Goal: Task Accomplishment & Management: Complete application form

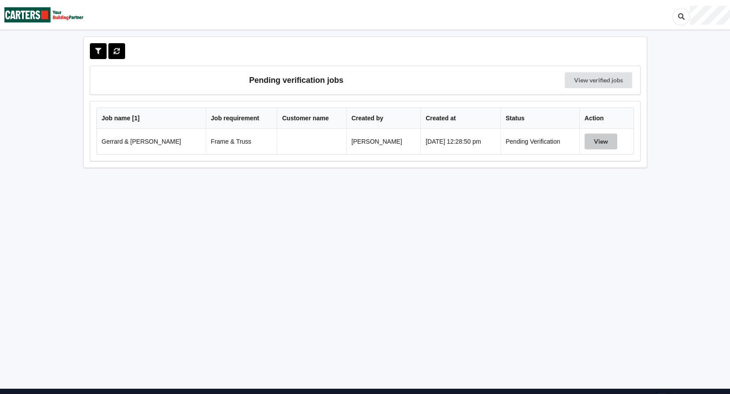
click at [602, 143] on button "View" at bounding box center [601, 142] width 33 height 16
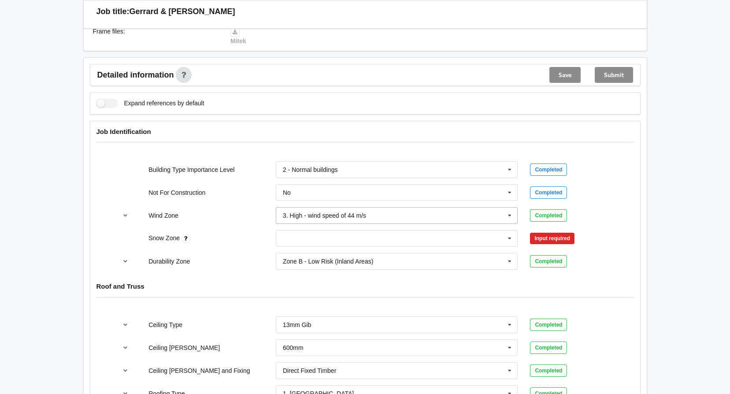
scroll to position [309, 0]
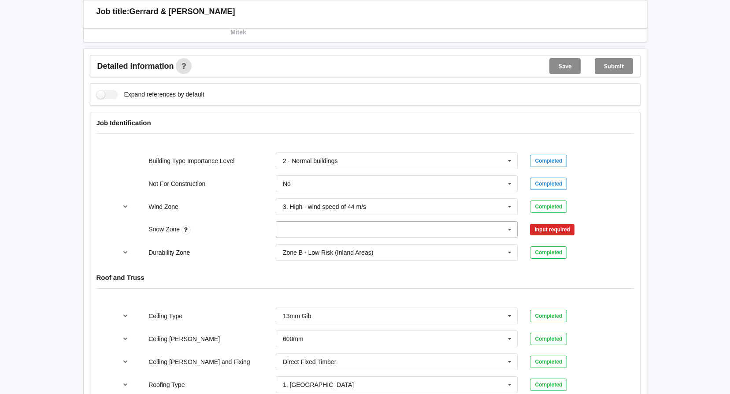
click at [304, 234] on input "text" at bounding box center [398, 230] width 242 height 16
drag, startPoint x: 297, startPoint y: 247, endPoint x: 319, endPoint y: 237, distance: 24.3
click at [296, 247] on div "N0" at bounding box center [397, 246] width 242 height 16
click at [555, 228] on button "Confirm input" at bounding box center [556, 230] width 52 height 15
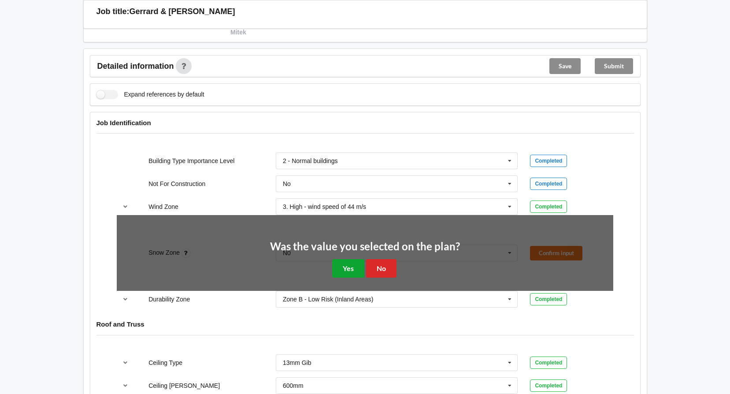
click at [350, 264] on button "Yes" at bounding box center [348, 268] width 32 height 18
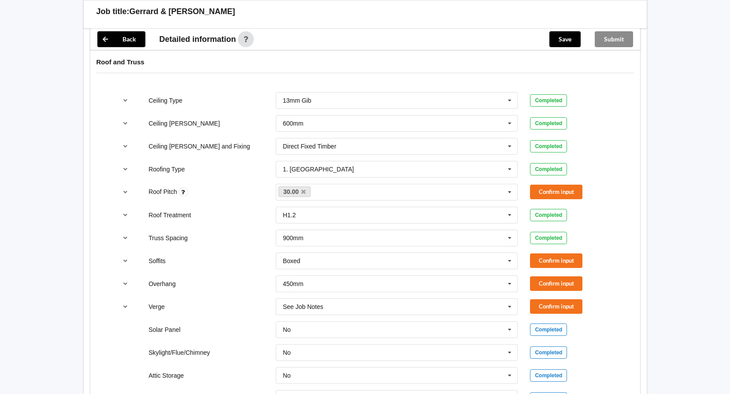
scroll to position [485, 0]
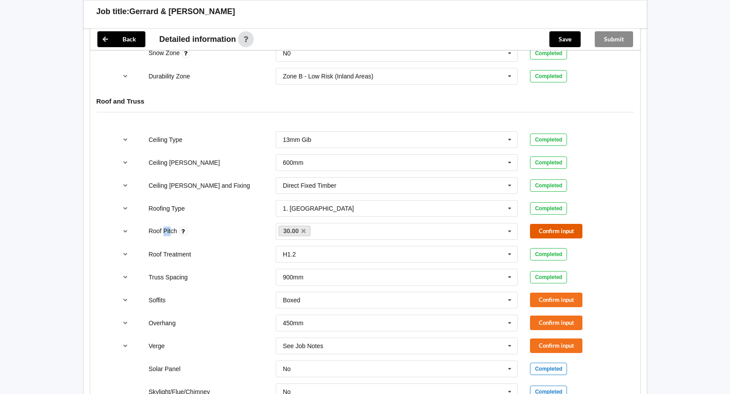
click at [560, 229] on button "Confirm input" at bounding box center [556, 231] width 52 height 15
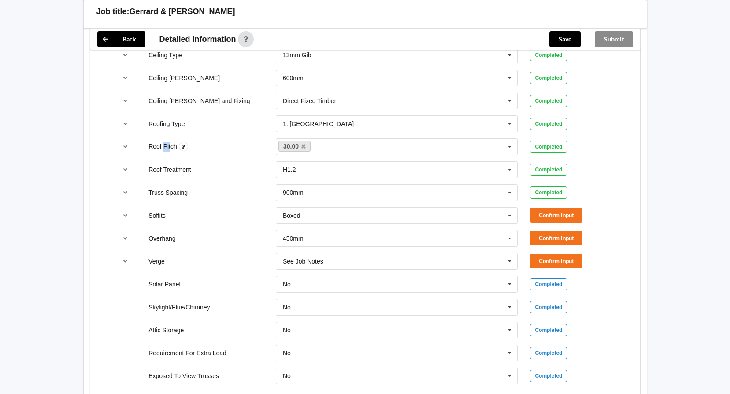
scroll to position [573, 0]
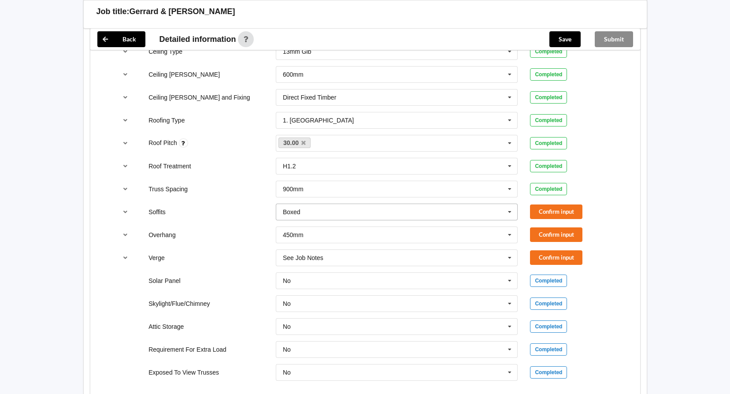
click at [511, 211] on icon at bounding box center [509, 212] width 13 height 16
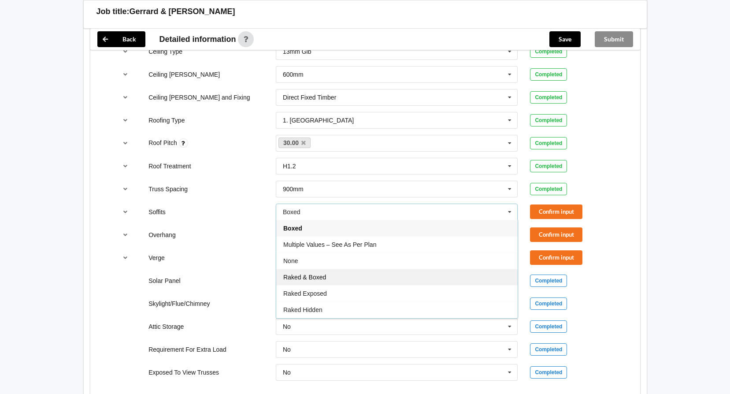
click at [414, 276] on div "Raked & Boxed" at bounding box center [397, 277] width 242 height 16
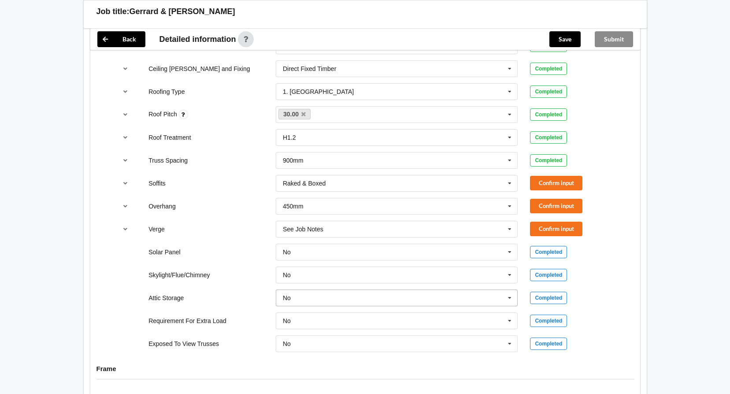
scroll to position [617, 0]
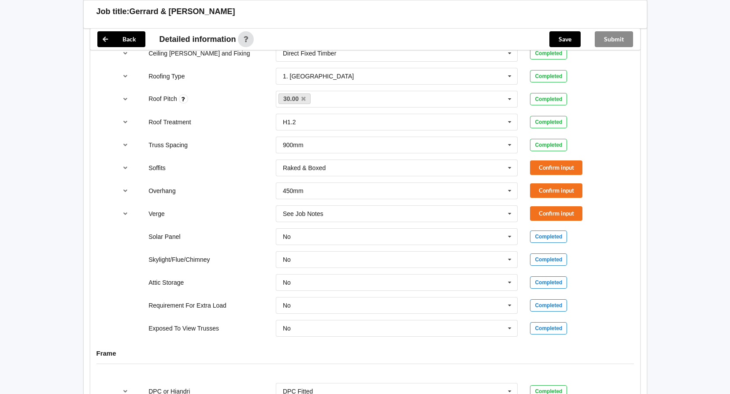
click at [560, 157] on div "Soffits Raked & Boxed Boxed Multiple Values – See As Per Plan None Raked & Boxe…" at bounding box center [365, 167] width 509 height 29
click at [554, 165] on button "Confirm input" at bounding box center [556, 167] width 52 height 15
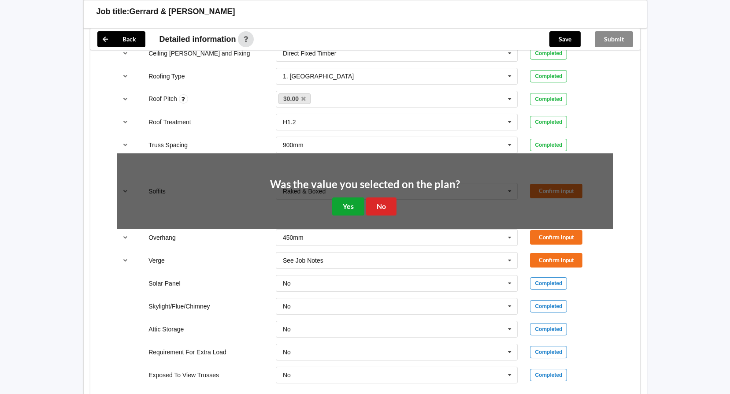
click at [346, 204] on button "Yes" at bounding box center [348, 206] width 32 height 18
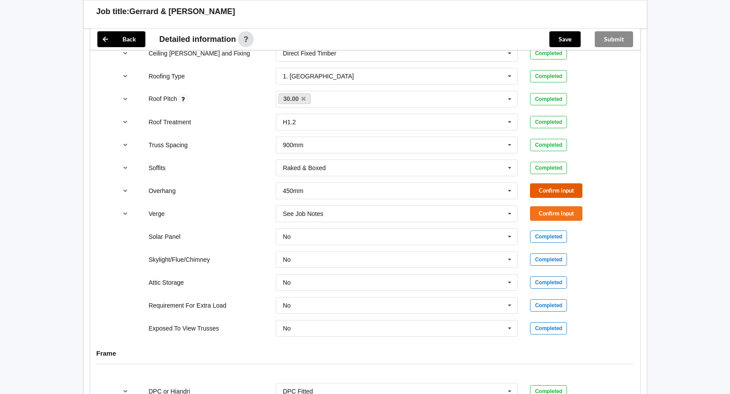
click at [563, 186] on button "Confirm input" at bounding box center [556, 190] width 52 height 15
click at [563, 220] on button "Confirm input" at bounding box center [556, 213] width 52 height 15
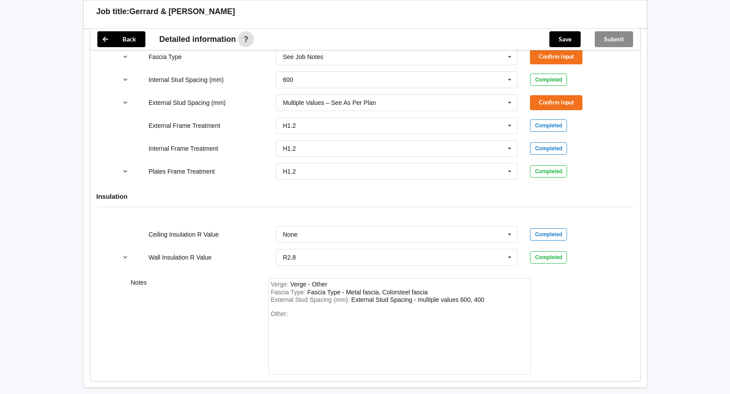
scroll to position [931, 0]
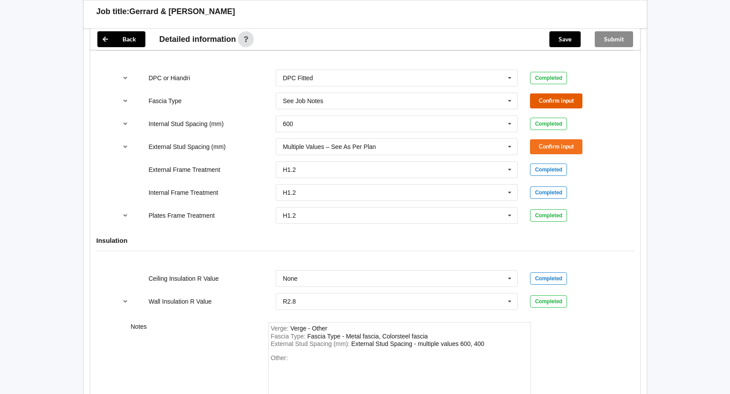
click at [565, 100] on button "Confirm input" at bounding box center [556, 100] width 52 height 15
click at [554, 145] on button "Confirm input" at bounding box center [556, 146] width 52 height 15
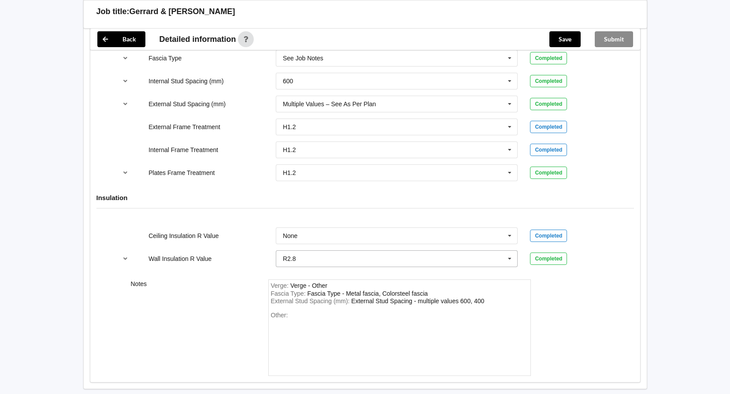
scroll to position [1019, 0]
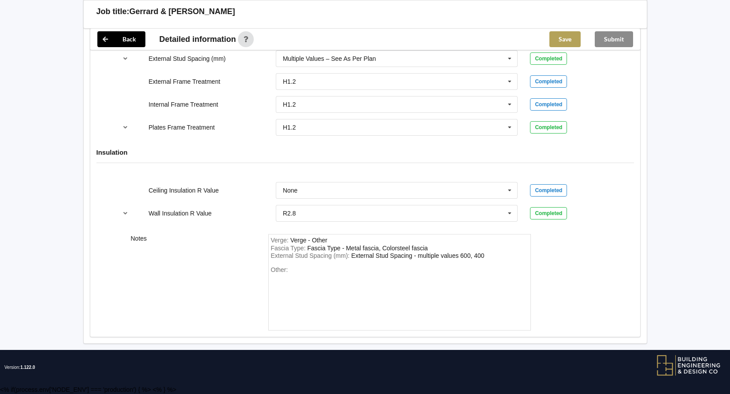
click at [556, 37] on button "Save" at bounding box center [565, 39] width 31 height 16
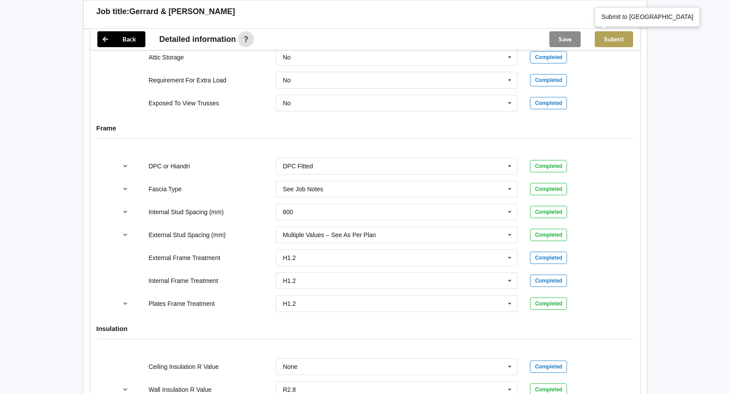
click at [618, 41] on button "Submit" at bounding box center [614, 39] width 38 height 16
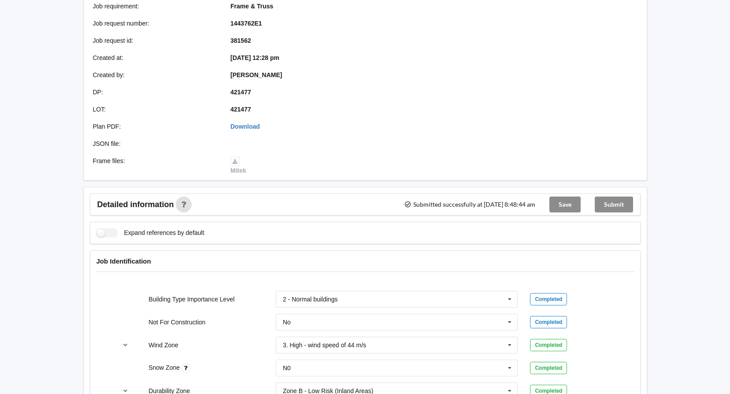
scroll to position [0, 0]
